Goal: Find specific page/section: Find specific page/section

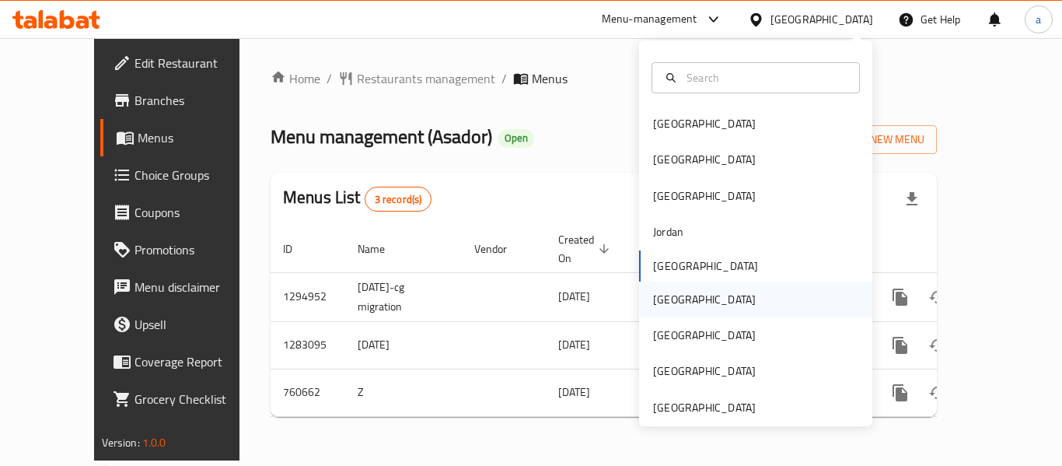
click at [653, 298] on div "[GEOGRAPHIC_DATA]" at bounding box center [704, 299] width 103 height 17
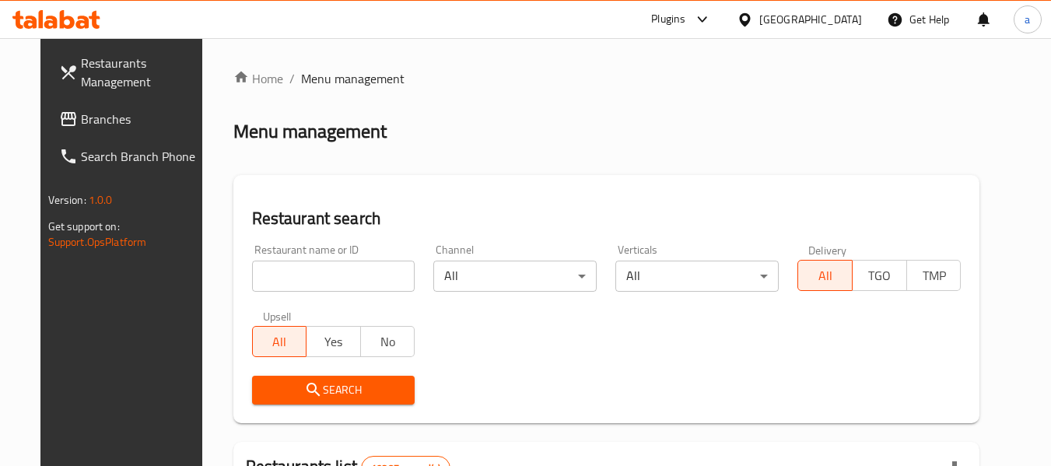
click at [81, 125] on span "Branches" at bounding box center [142, 119] width 123 height 19
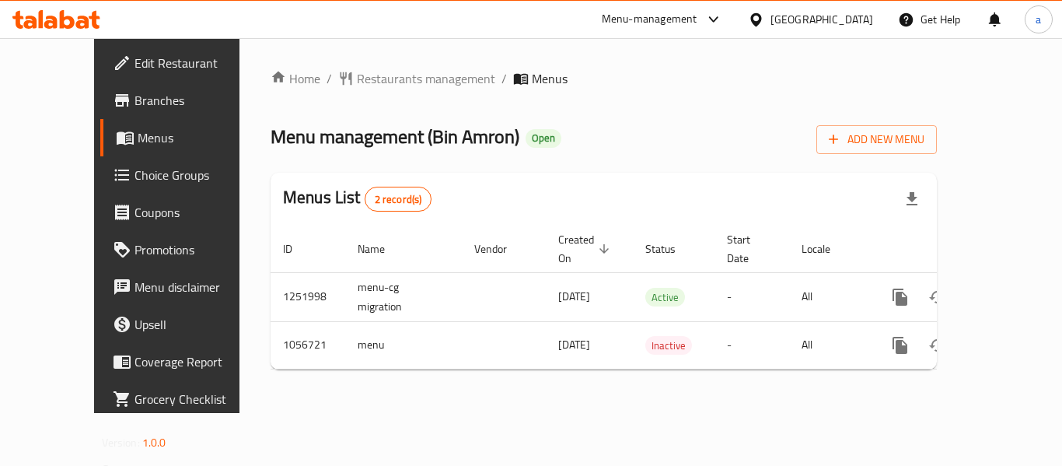
click at [845, 13] on div "[GEOGRAPHIC_DATA]" at bounding box center [822, 19] width 103 height 17
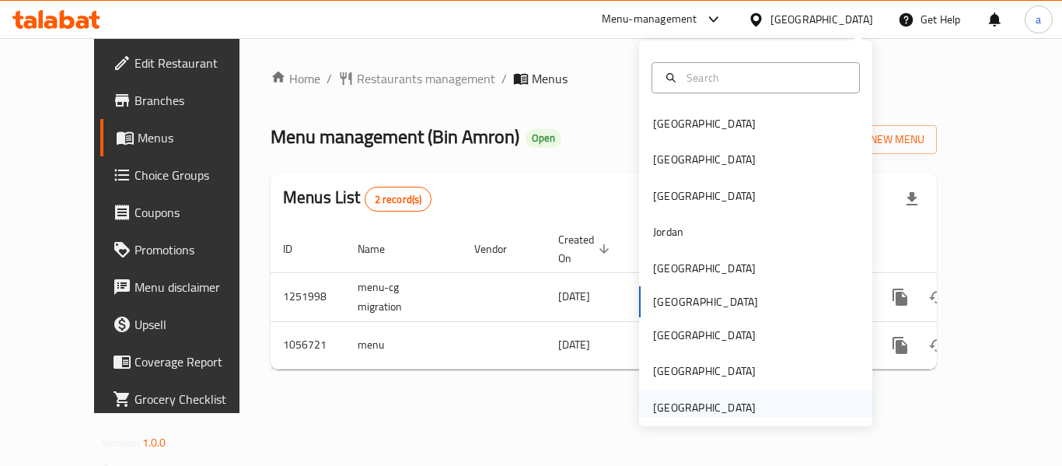
click at [689, 395] on div "[GEOGRAPHIC_DATA]" at bounding box center [705, 408] width 128 height 36
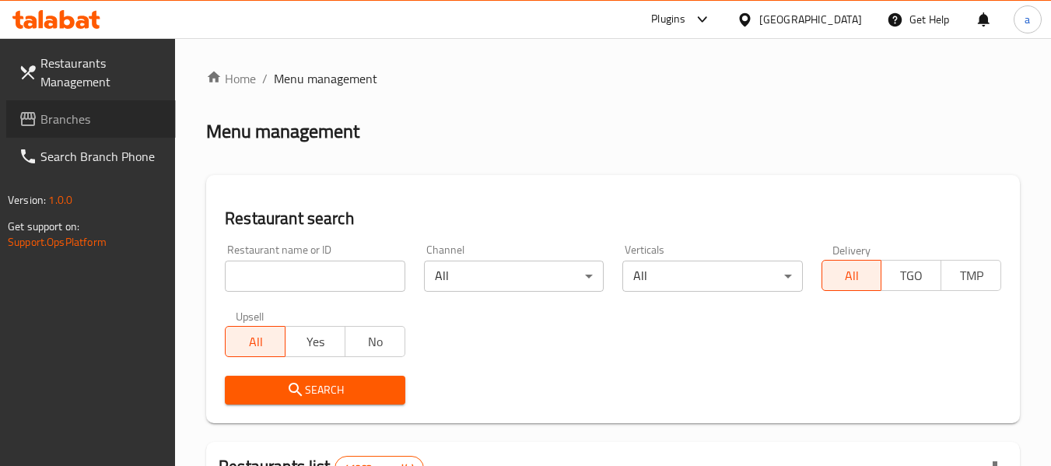
click at [93, 117] on span "Branches" at bounding box center [101, 119] width 123 height 19
